Goal: Go to known website

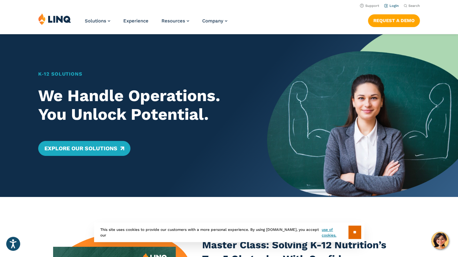
click at [393, 5] on link "Login" at bounding box center [391, 6] width 15 height 4
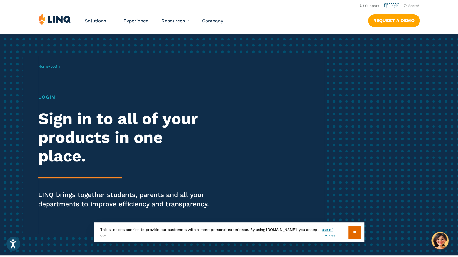
click at [393, 5] on link "Login" at bounding box center [391, 6] width 15 height 4
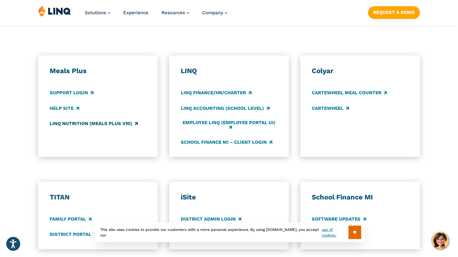
scroll to position [342, 0]
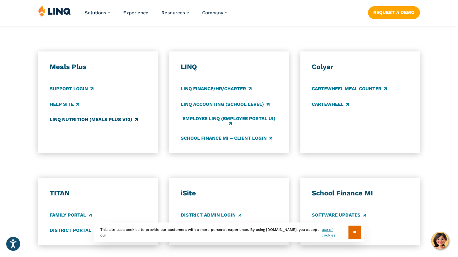
click at [66, 120] on link "LINQ Nutrition (Meals Plus v10)" at bounding box center [94, 119] width 88 height 7
